Goal: Transaction & Acquisition: Purchase product/service

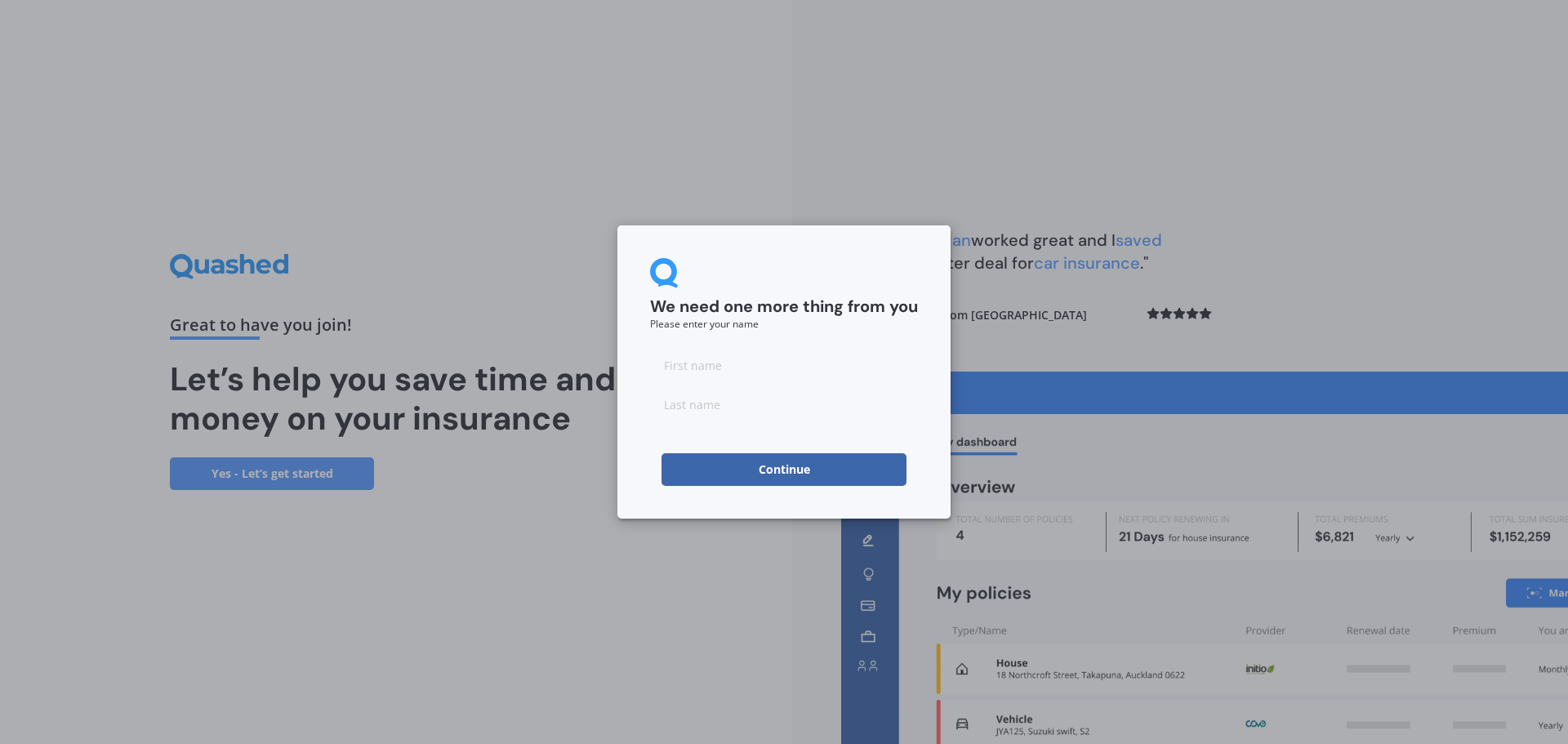
click at [692, 373] on input at bounding box center [784, 364] width 268 height 32
type input "[PERSON_NAME]"
click at [690, 407] on input at bounding box center [784, 404] width 268 height 32
type input "[PERSON_NAME]"
click at [683, 470] on button "Continue" at bounding box center [784, 470] width 245 height 32
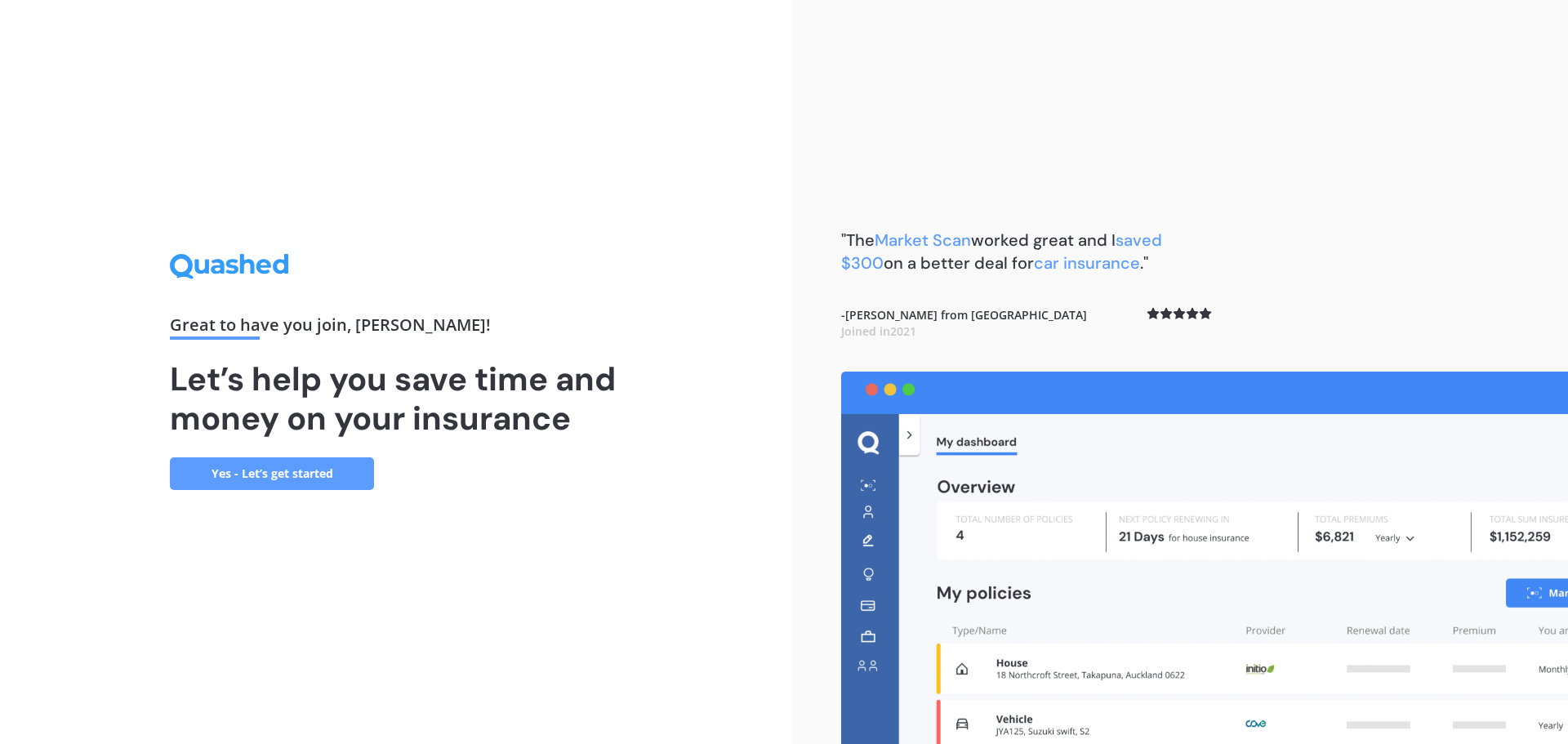
click at [268, 470] on link "Yes - Let’s get started" at bounding box center [272, 473] width 204 height 32
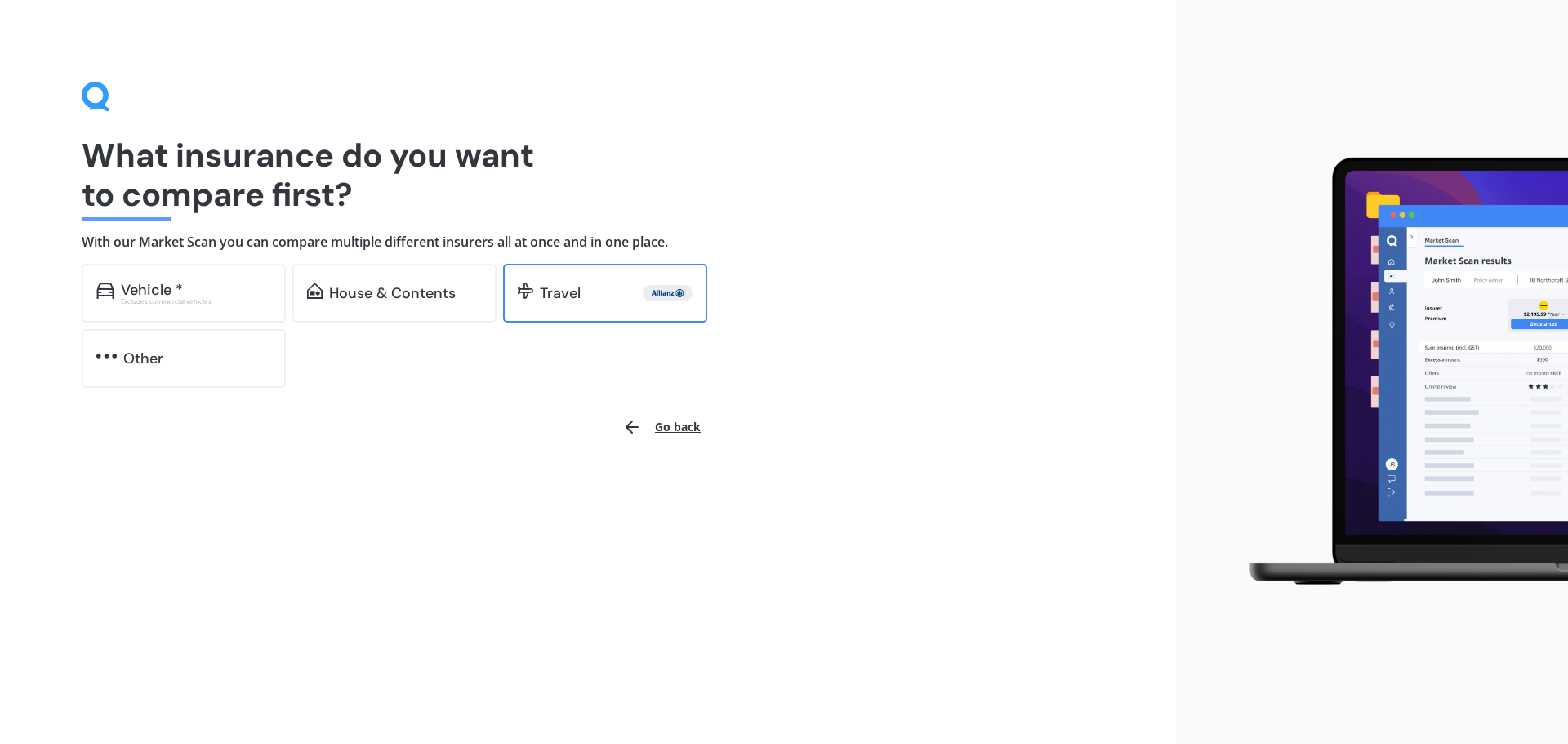
click at [544, 293] on div "Travel" at bounding box center [560, 293] width 41 height 17
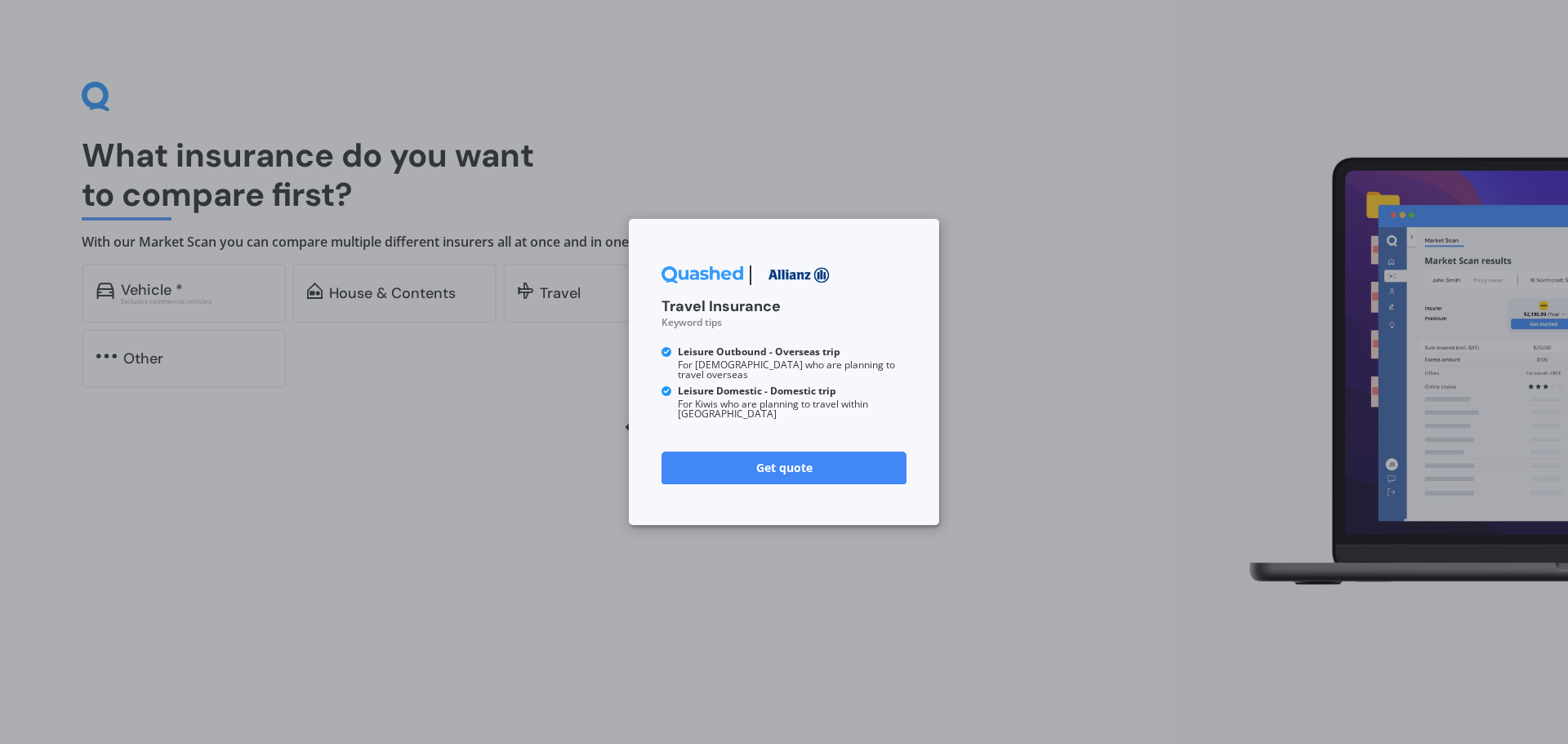
click at [760, 456] on link "Get quote" at bounding box center [784, 468] width 245 height 32
